Goal: Information Seeking & Learning: Learn about a topic

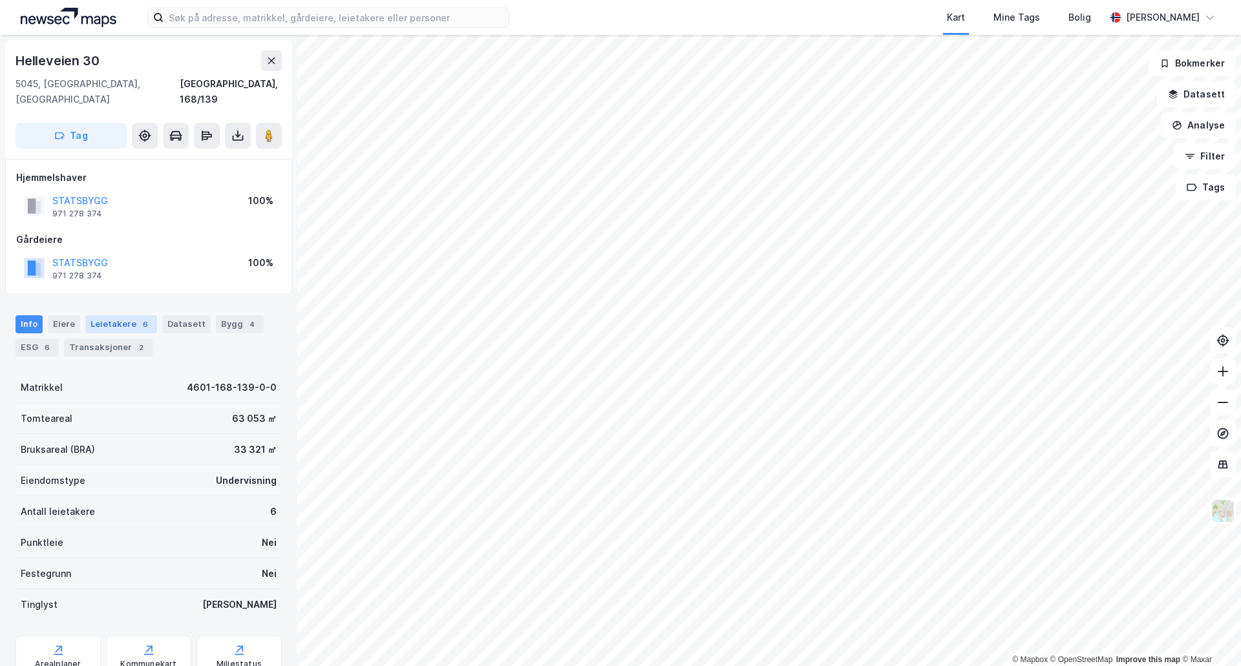
click at [100, 315] on div "Leietakere 6" at bounding box center [121, 324] width 72 height 18
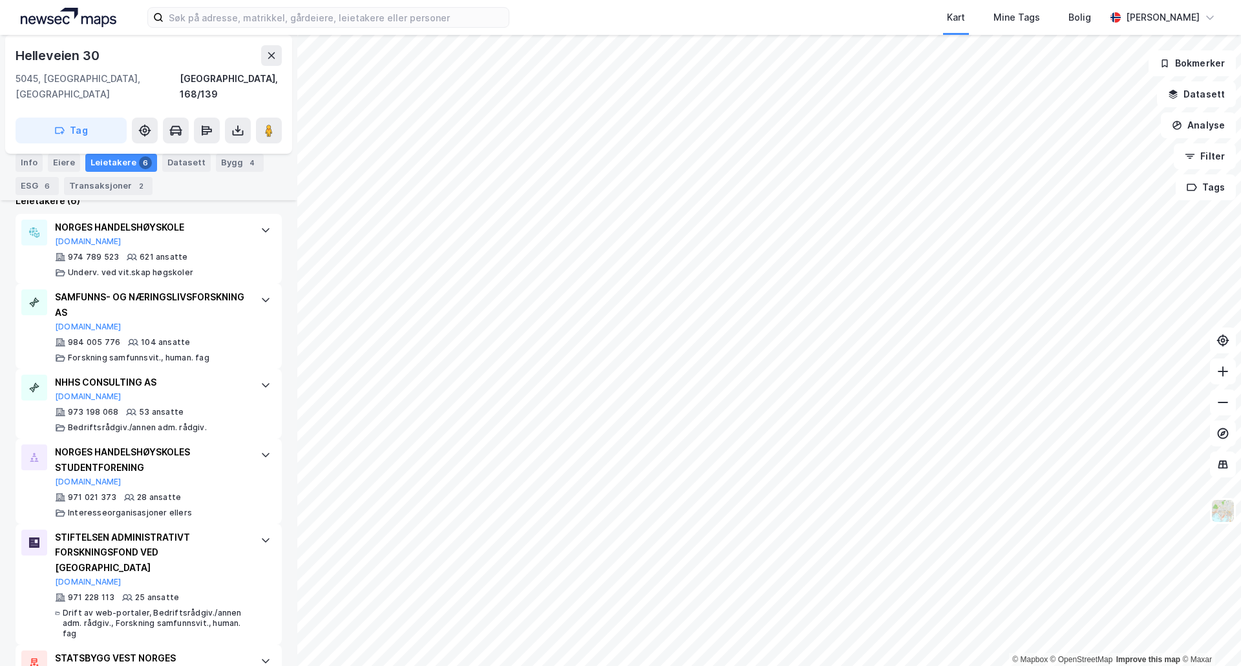
scroll to position [456, 0]
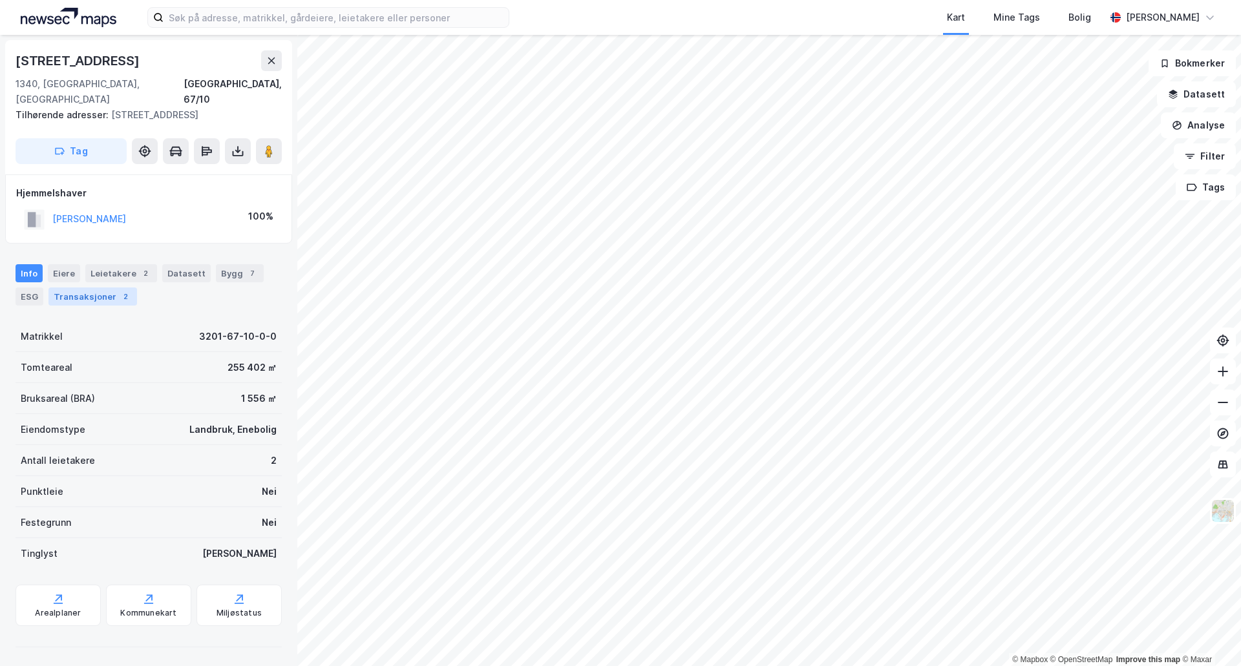
click at [99, 288] on div "Transaksjoner 2" at bounding box center [92, 297] width 89 height 18
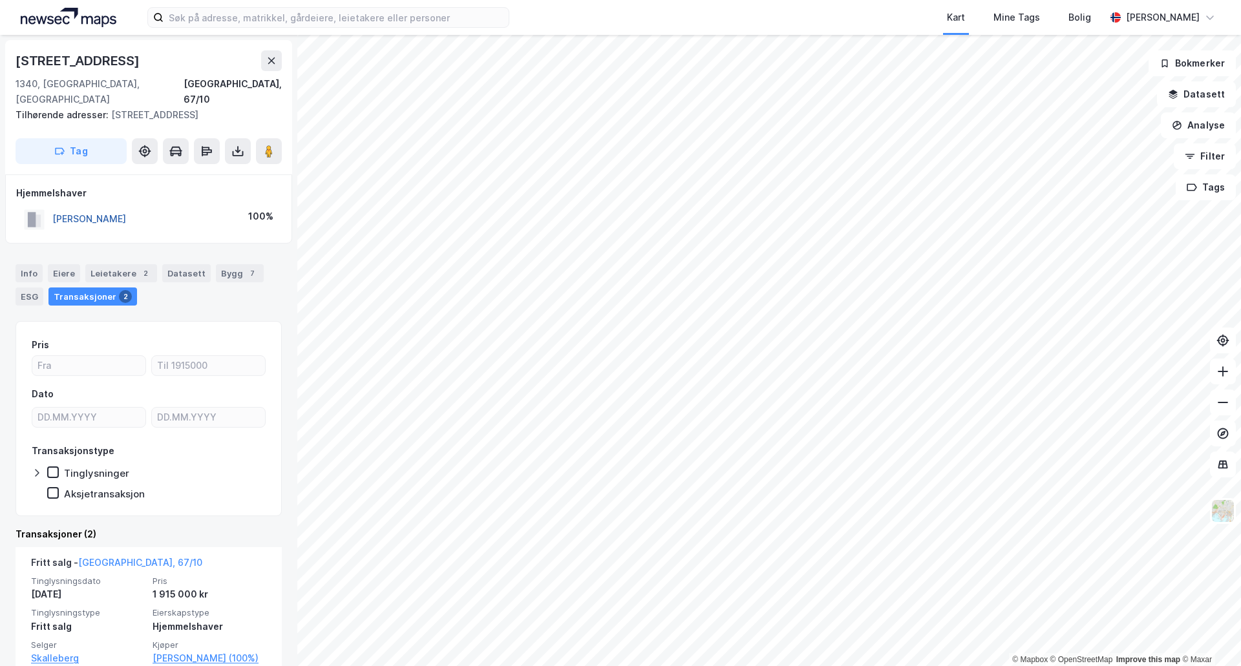
click at [0, 0] on button "WAHL SIGURD" at bounding box center [0, 0] width 0 height 0
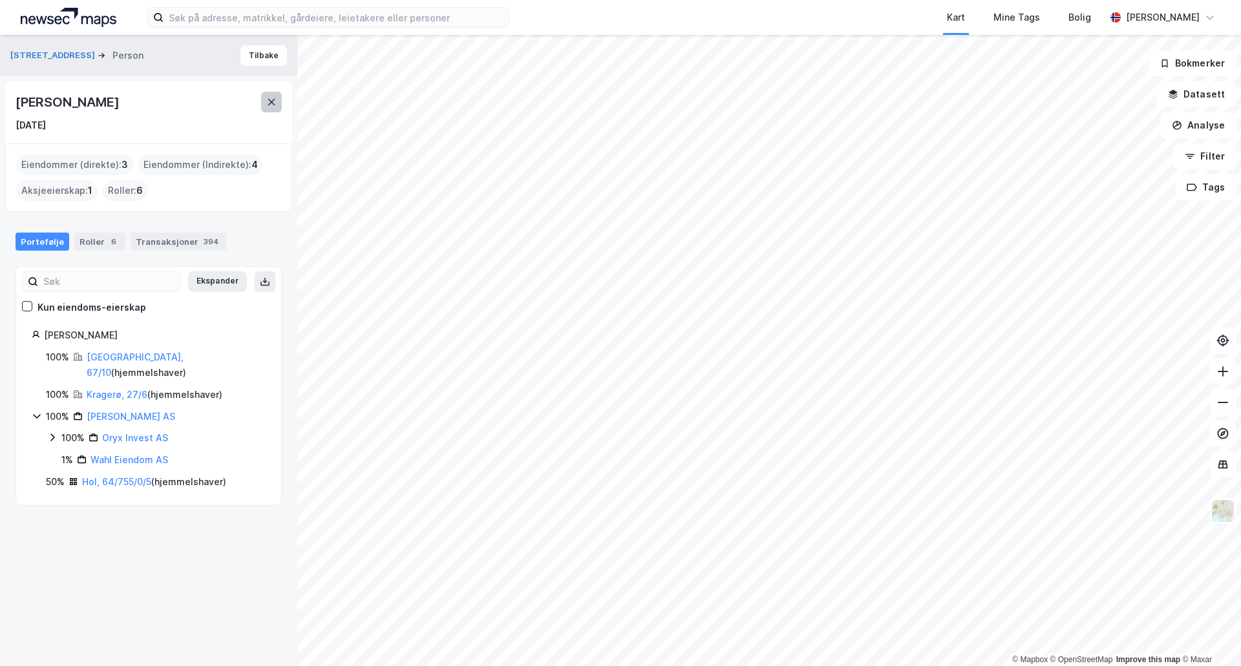
click at [275, 100] on icon at bounding box center [271, 102] width 10 height 10
